Goal: Task Accomplishment & Management: Use online tool/utility

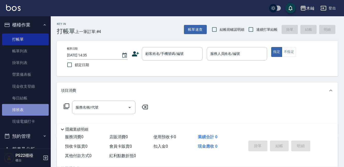
click at [26, 113] on link "排班表" at bounding box center [25, 110] width 47 height 12
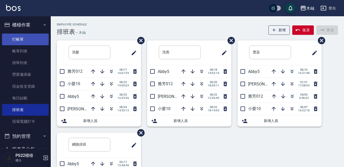
click at [11, 34] on link "打帳單" at bounding box center [25, 39] width 47 height 12
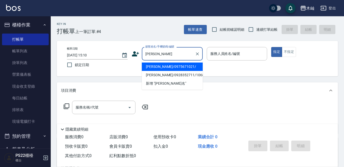
click at [185, 67] on li "[PERSON_NAME]/0975671021/" at bounding box center [172, 66] width 61 height 8
type input "[PERSON_NAME]/0975671021/"
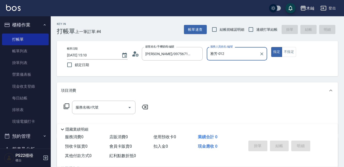
type input "雅芳-012"
click at [99, 105] on input "服務名稱/代號" at bounding box center [99, 107] width 51 height 9
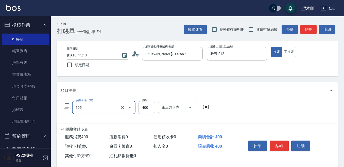
type input "A級單剪(105)"
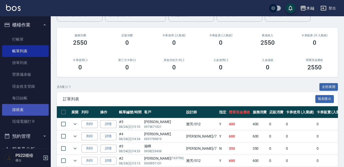
click at [33, 108] on link "排班表" at bounding box center [25, 110] width 47 height 12
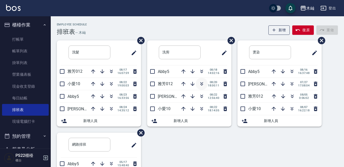
click at [201, 84] on icon "button" at bounding box center [202, 84] width 6 height 6
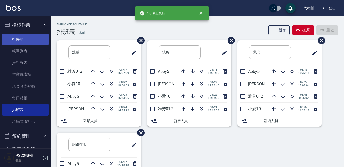
click at [35, 38] on link "打帳單" at bounding box center [25, 39] width 47 height 12
